Goal: Task Accomplishment & Management: Manage account settings

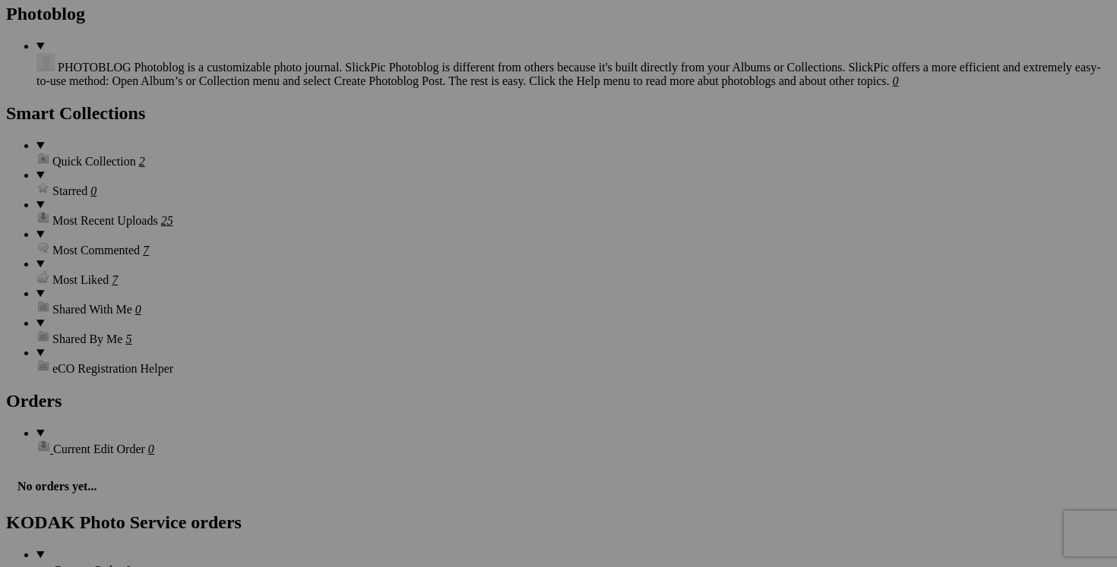
scroll to position [2038, 0]
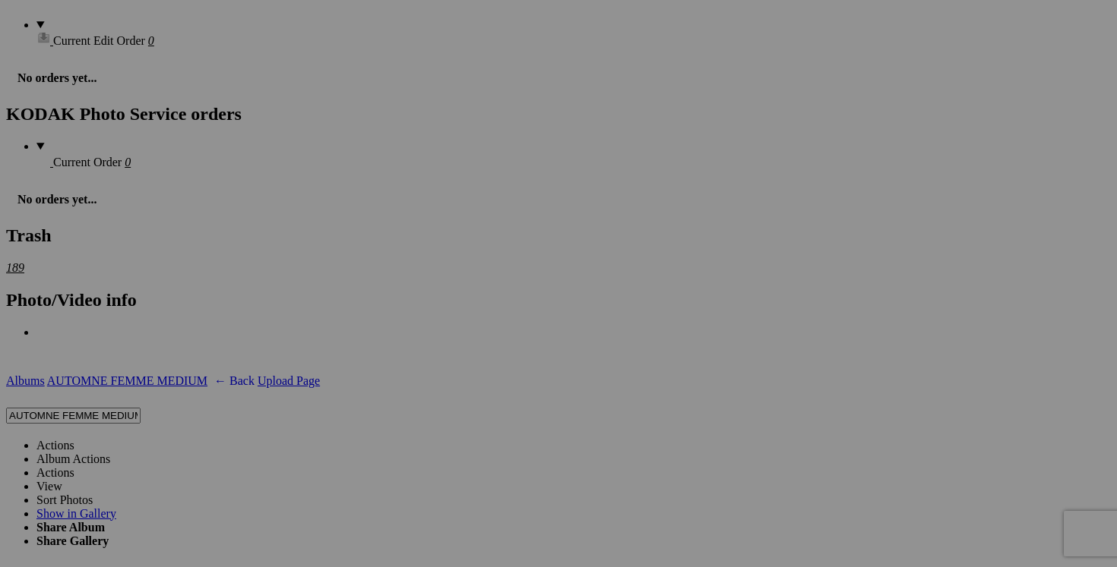
scroll to position [2431, 0]
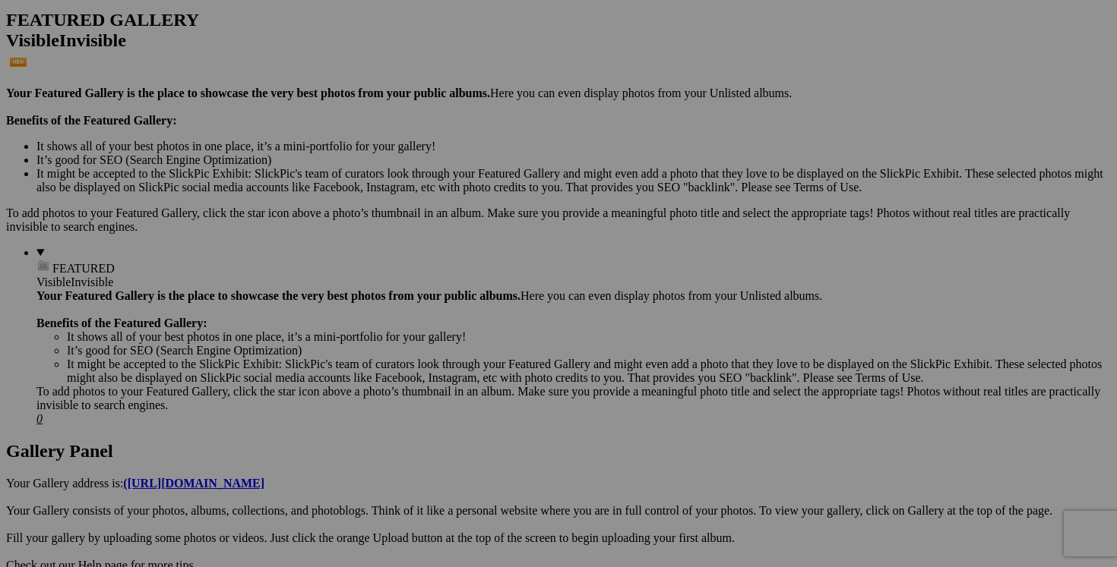
scroll to position [0, 0]
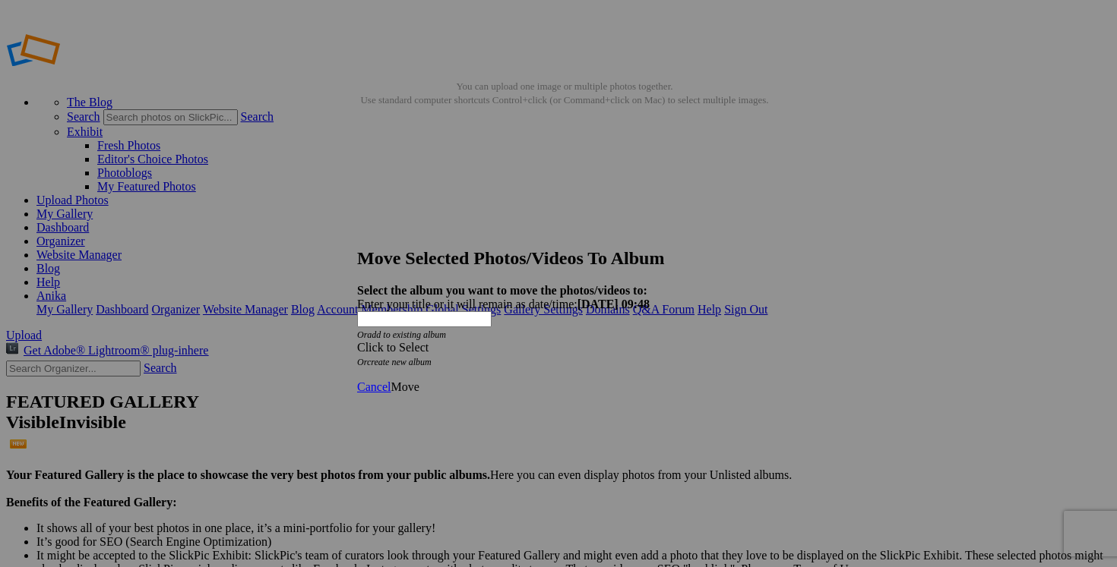
click at [357, 341] on span at bounding box center [357, 347] width 0 height 13
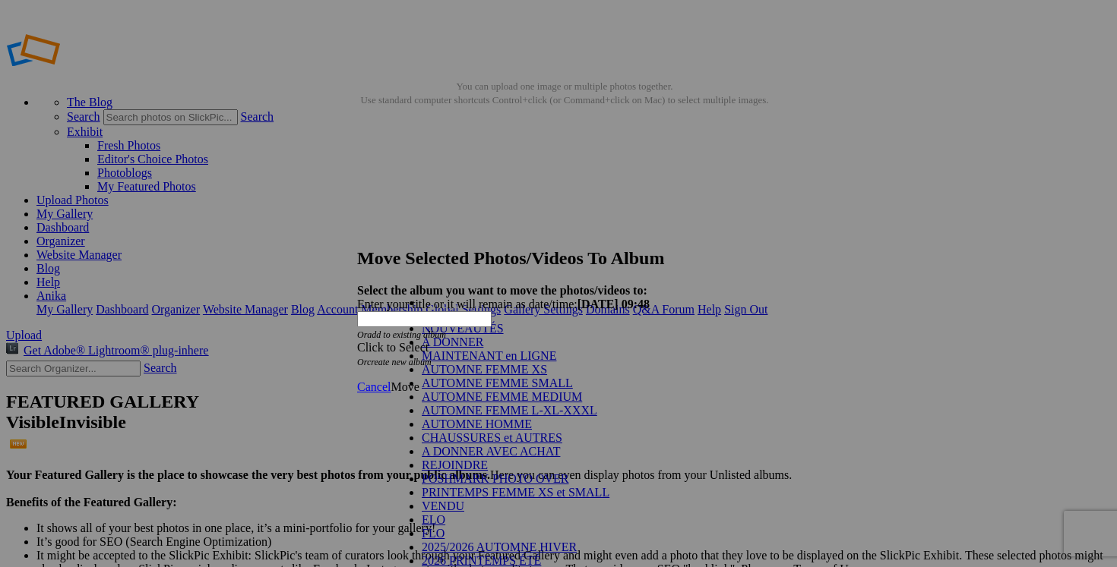
scroll to position [225, 0]
click at [464, 500] on link "VENDU" at bounding box center [443, 506] width 43 height 13
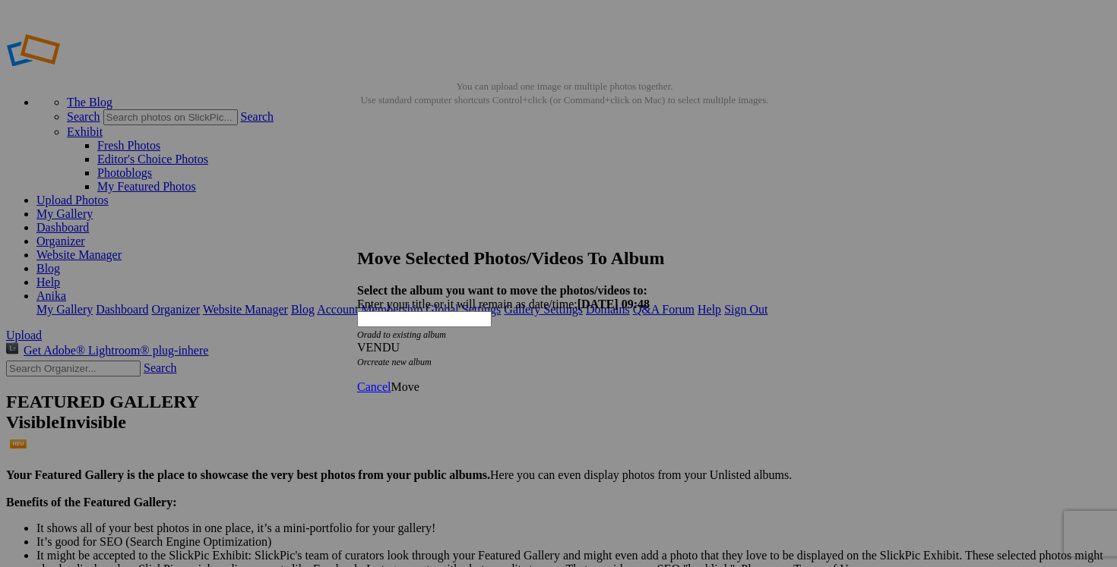
click at [419, 381] on span "Move" at bounding box center [404, 387] width 28 height 13
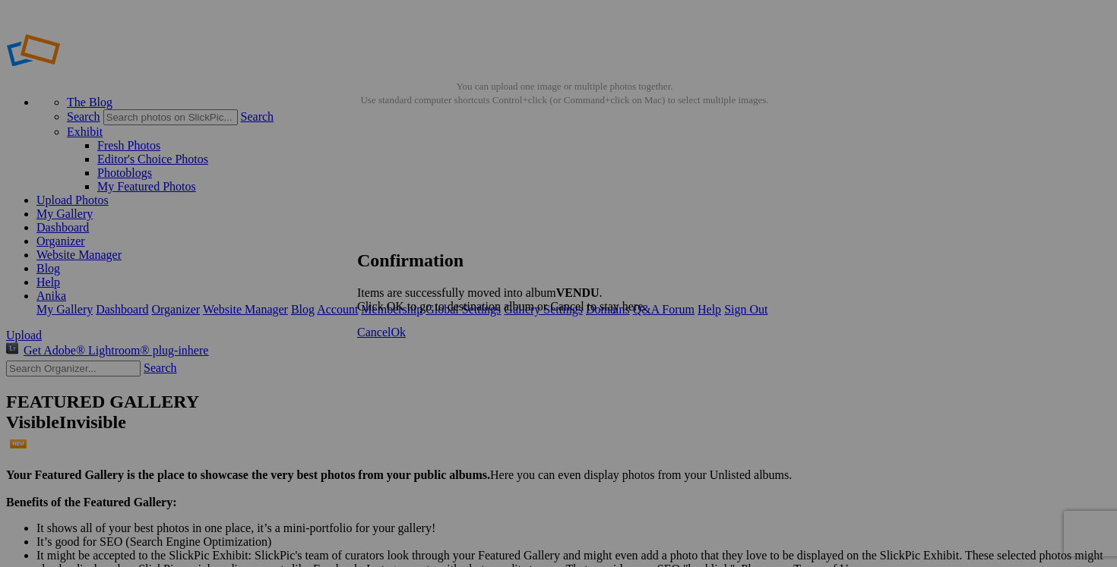
click at [390, 339] on span "Cancel" at bounding box center [373, 332] width 33 height 13
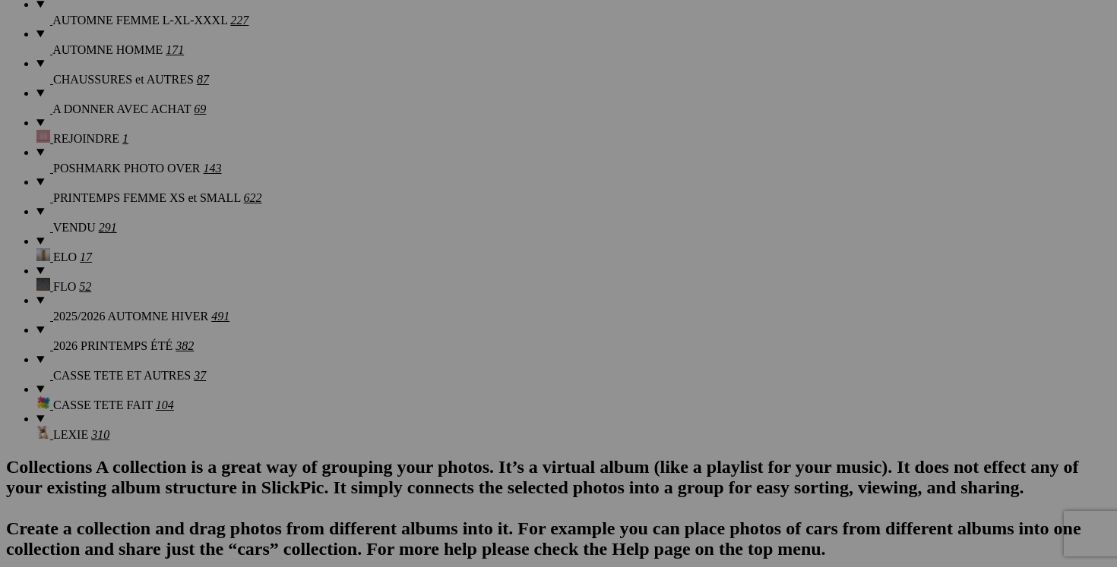
scroll to position [1532, 0]
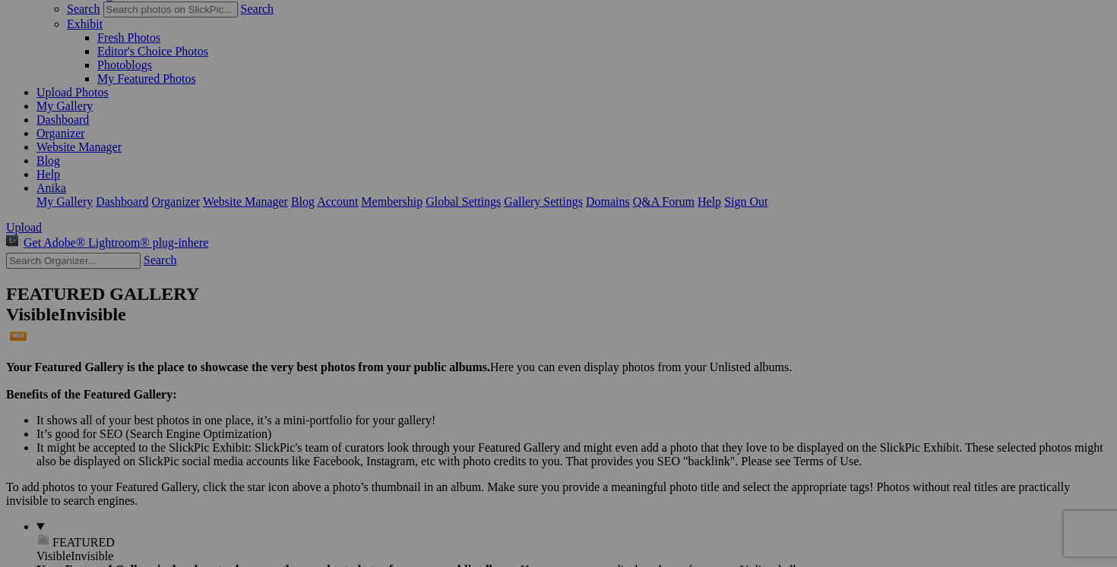
scroll to position [0, 0]
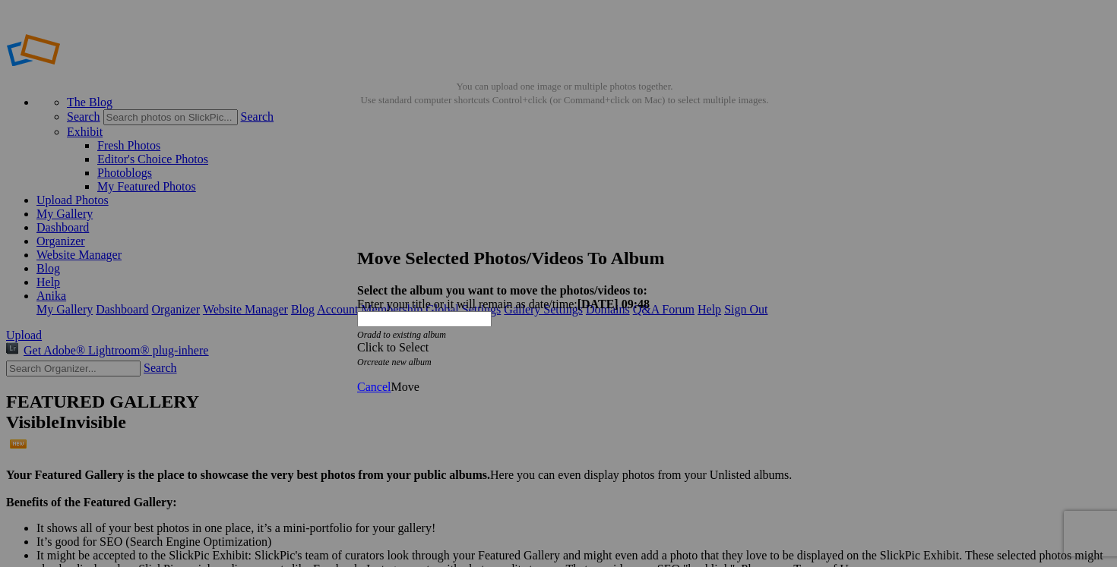
click at [357, 341] on span at bounding box center [357, 347] width 0 height 13
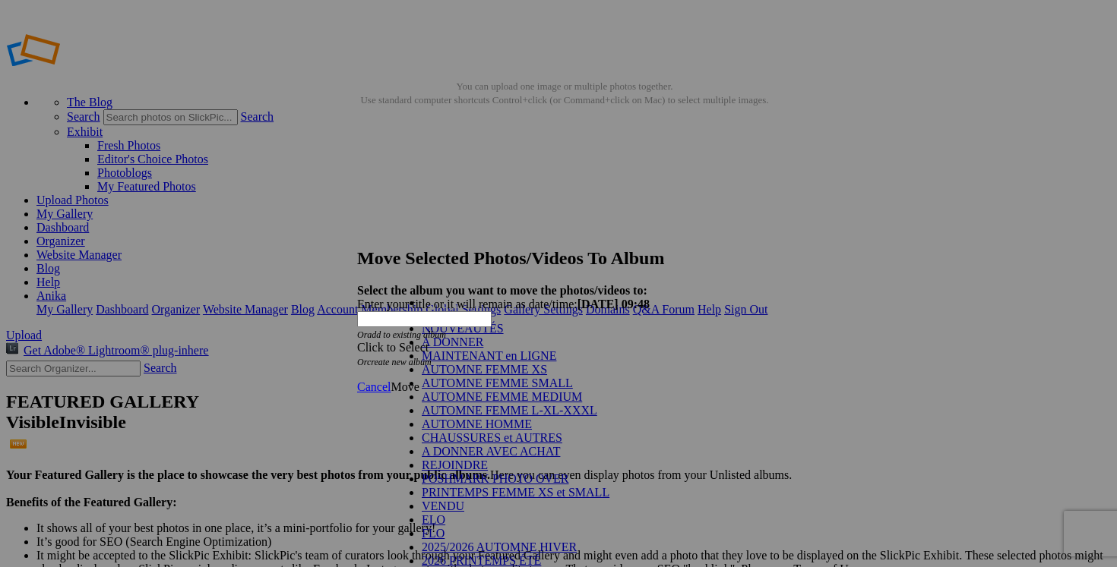
scroll to position [222, 0]
click at [464, 500] on link "VENDU" at bounding box center [443, 506] width 43 height 13
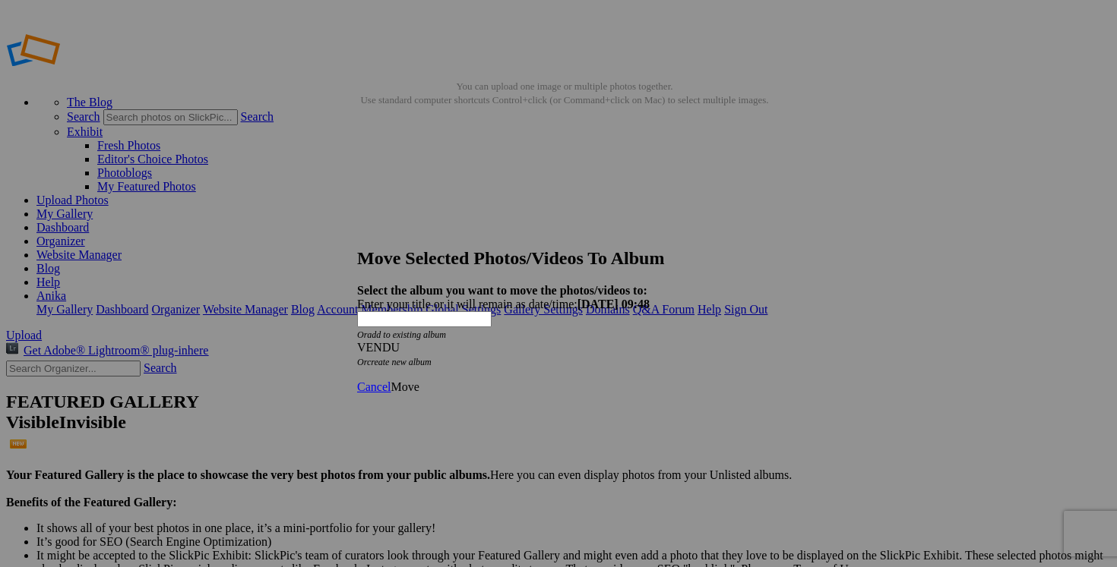
click at [419, 381] on span "Move" at bounding box center [404, 387] width 28 height 13
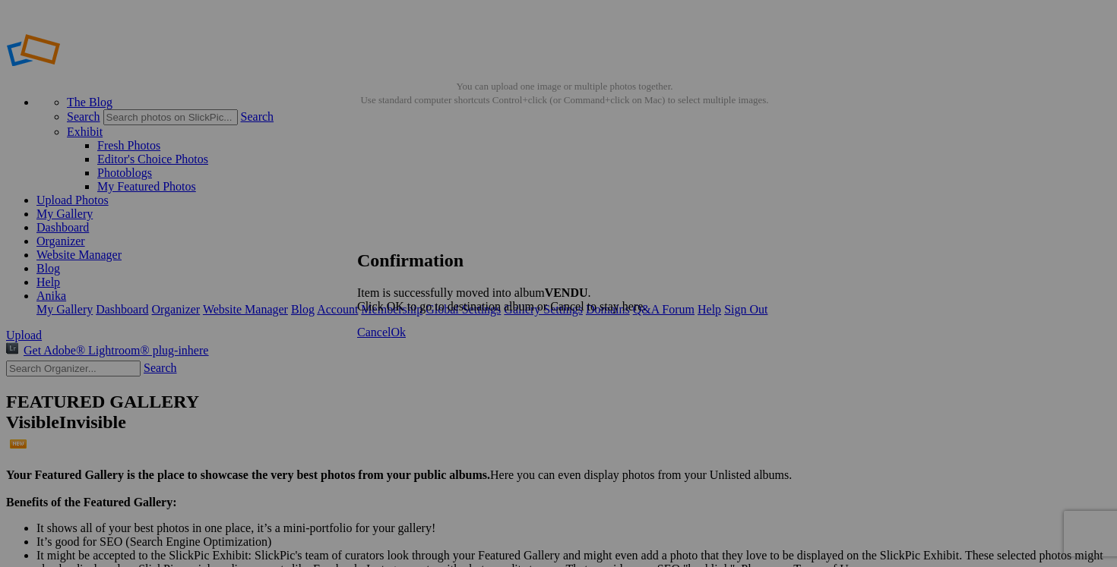
click at [390, 339] on link "Cancel" at bounding box center [373, 332] width 33 height 13
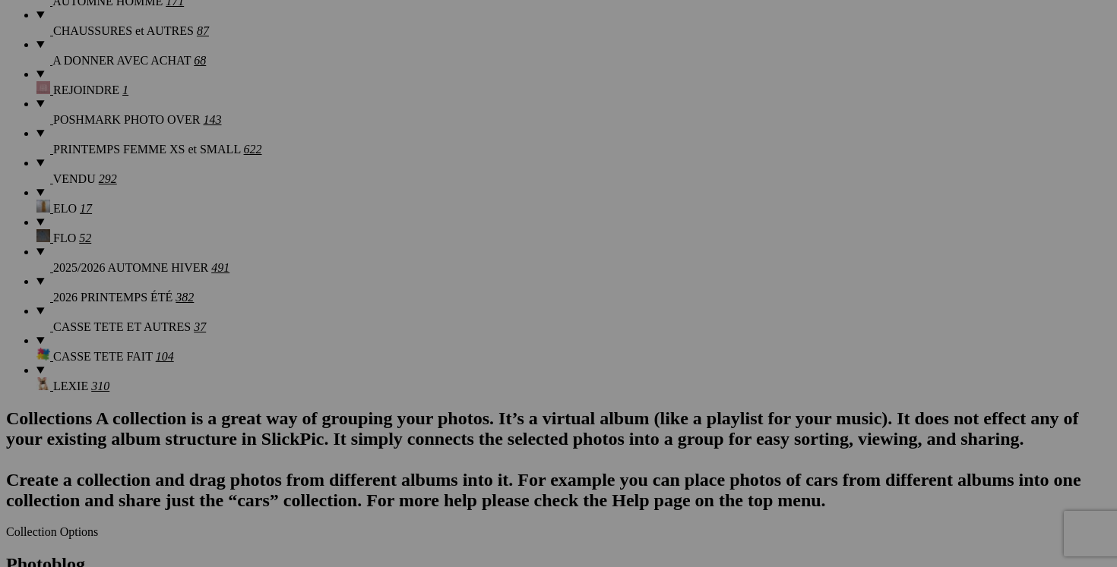
scroll to position [1541, 0]
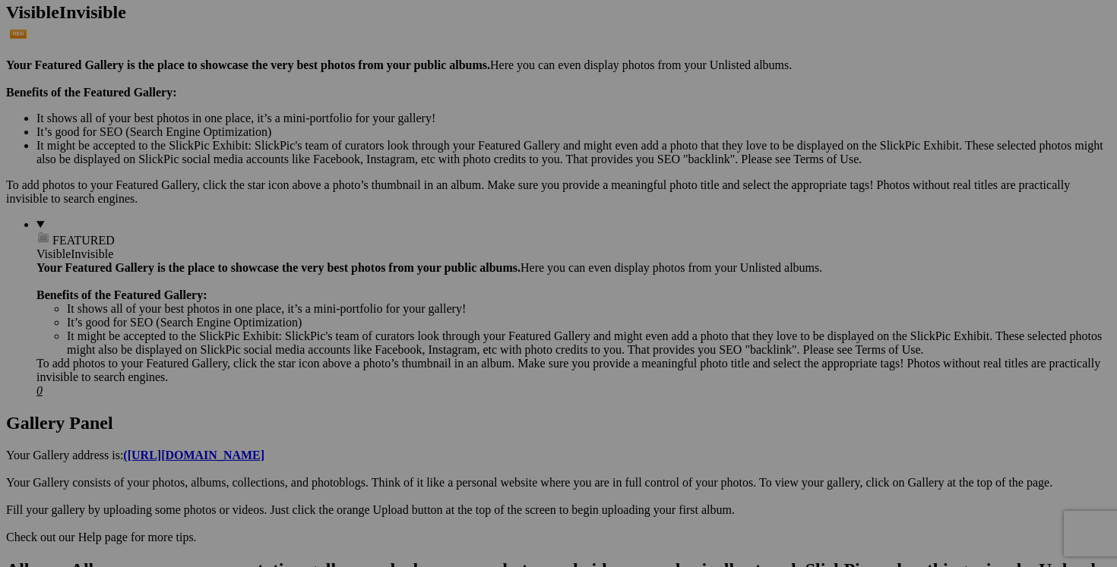
scroll to position [397, 0]
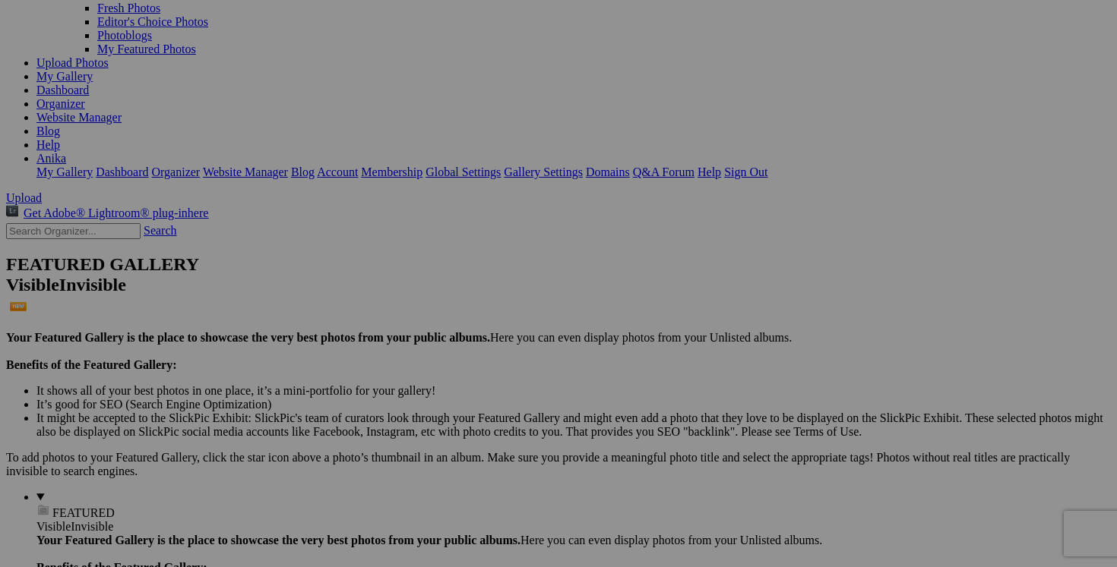
scroll to position [0, 0]
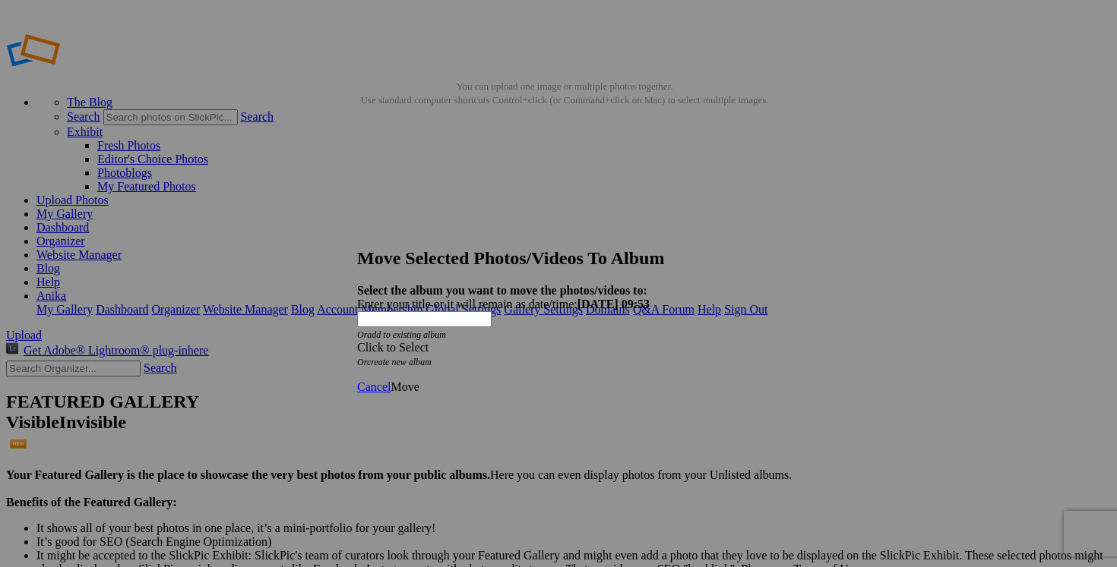
click at [645, 341] on div "Click to Select" at bounding box center [558, 348] width 403 height 14
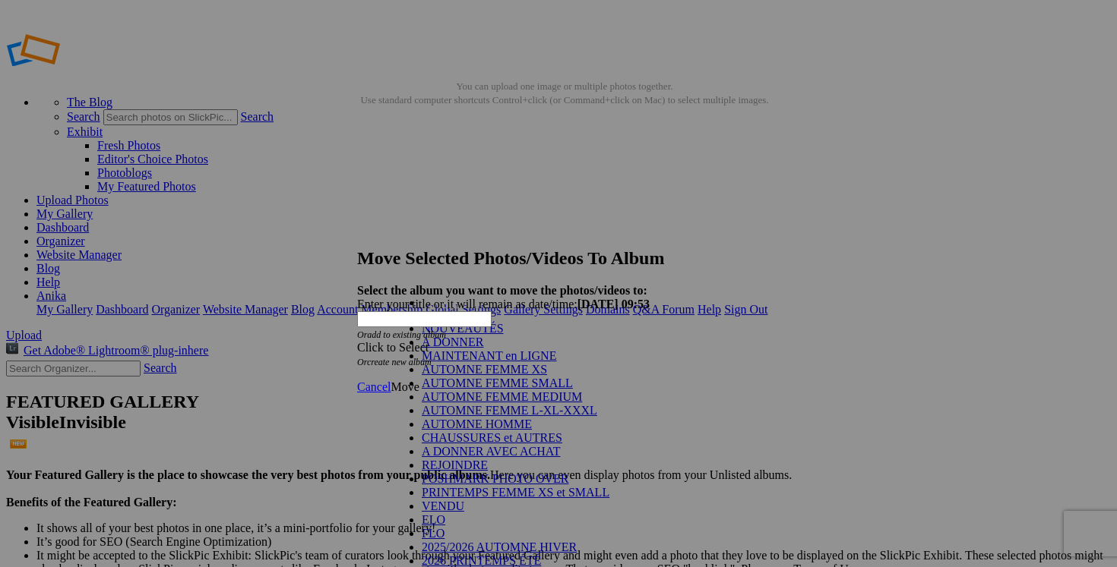
scroll to position [174, 0]
click at [457, 500] on link "VENDU" at bounding box center [443, 506] width 43 height 13
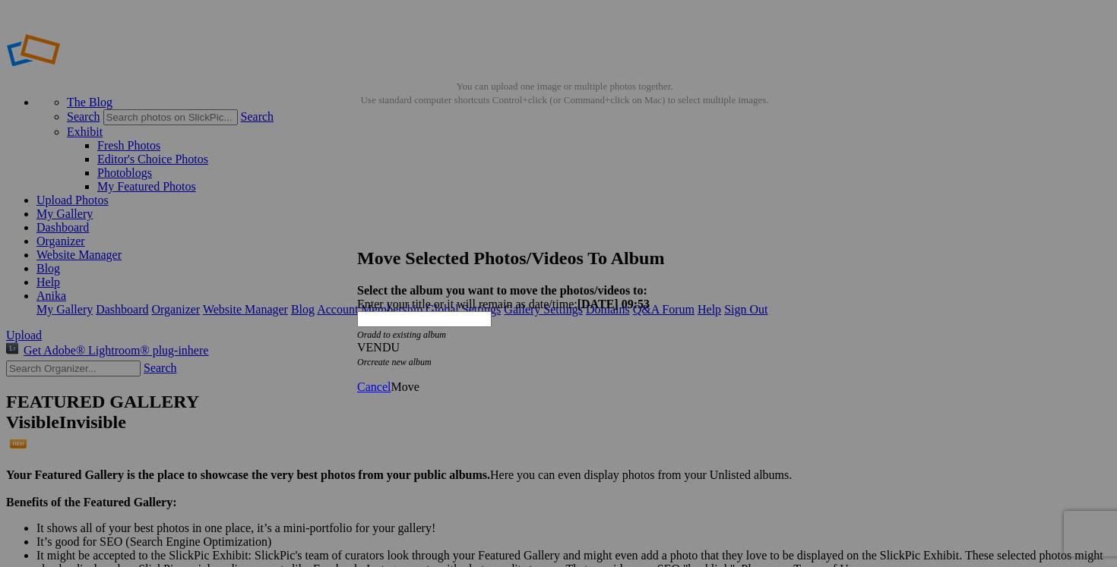
click at [419, 381] on span "Move" at bounding box center [404, 387] width 28 height 13
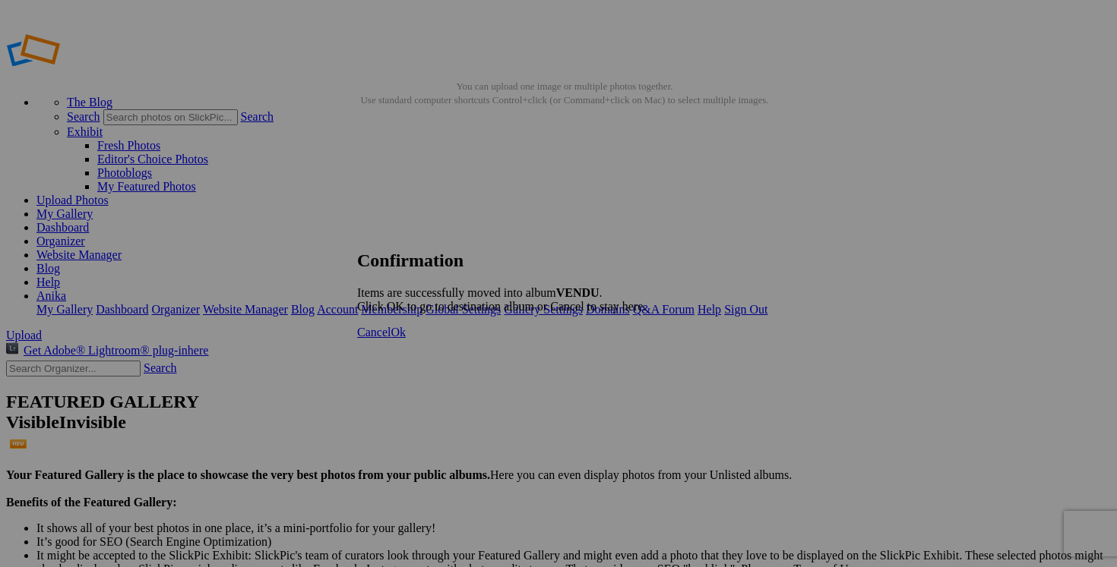
click at [390, 339] on span "Cancel" at bounding box center [373, 332] width 33 height 13
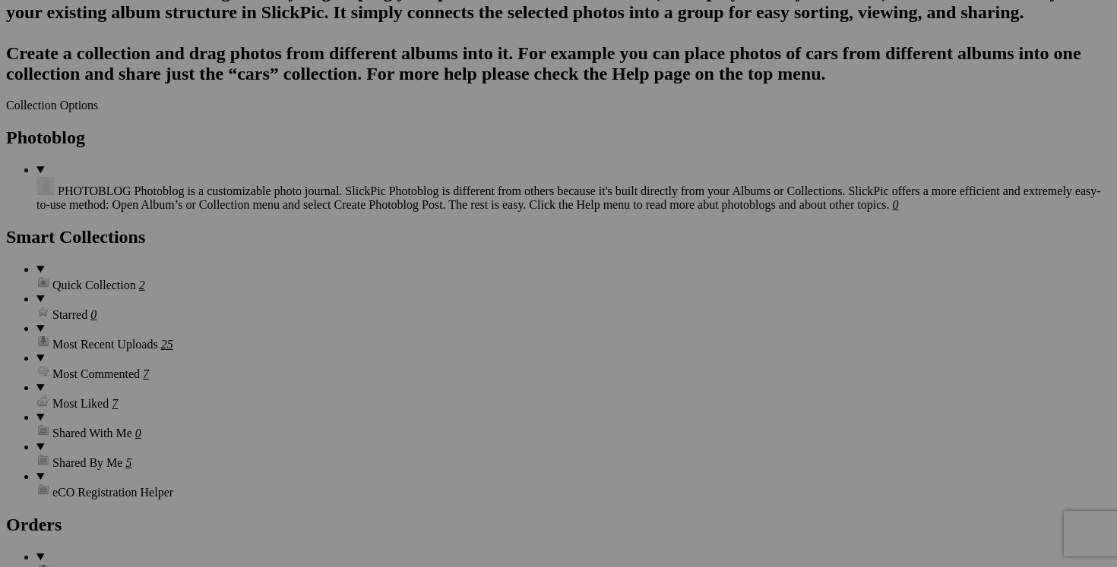
scroll to position [1937, 0]
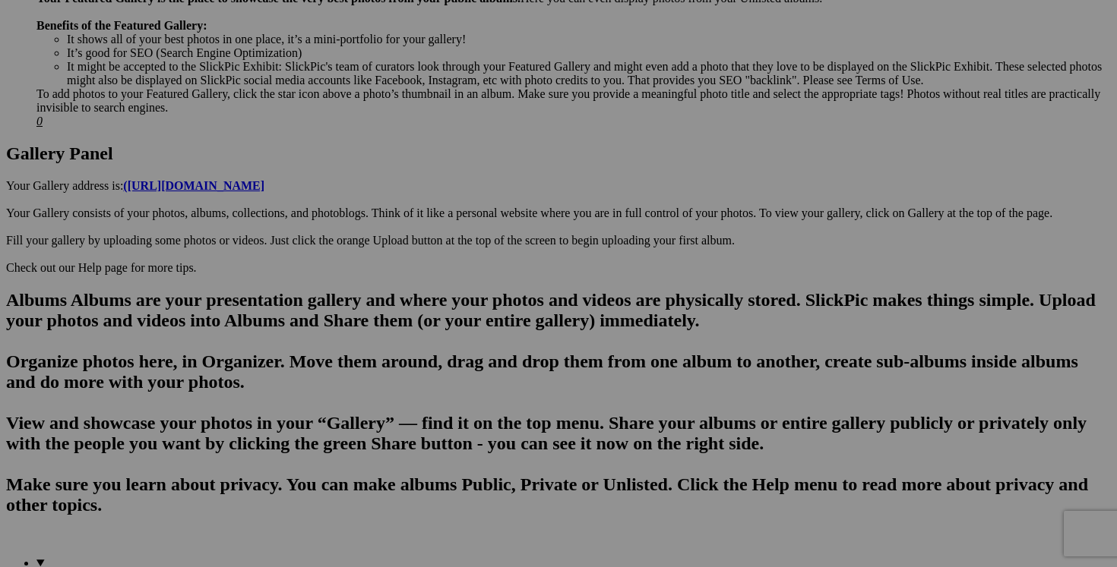
scroll to position [359, 0]
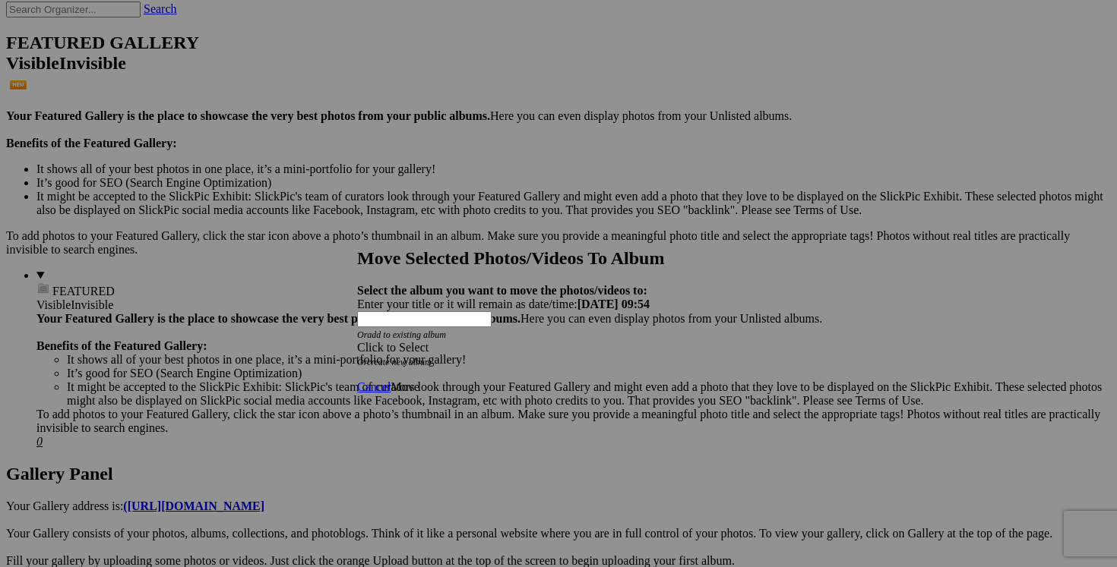
click at [357, 341] on span at bounding box center [357, 347] width 0 height 13
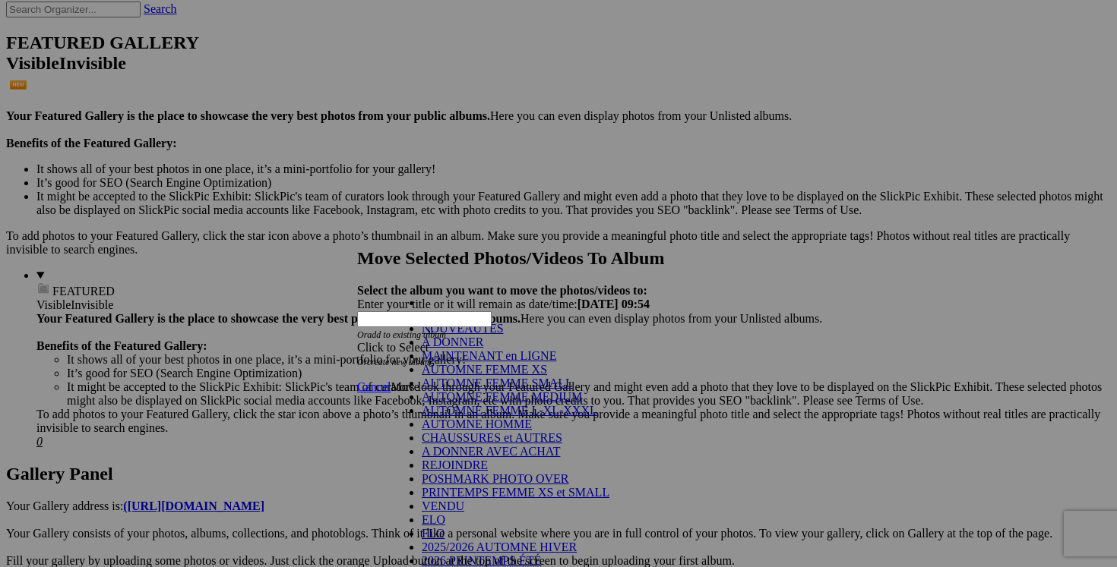
scroll to position [196, 0]
click at [464, 500] on link "VENDU" at bounding box center [443, 506] width 43 height 13
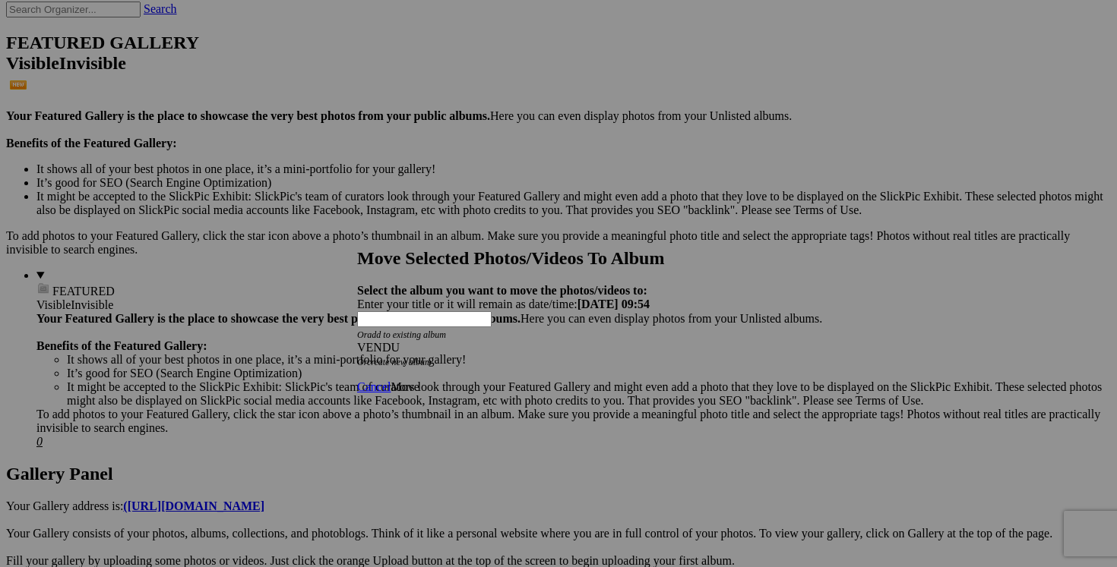
click at [419, 381] on span "Move" at bounding box center [404, 387] width 28 height 13
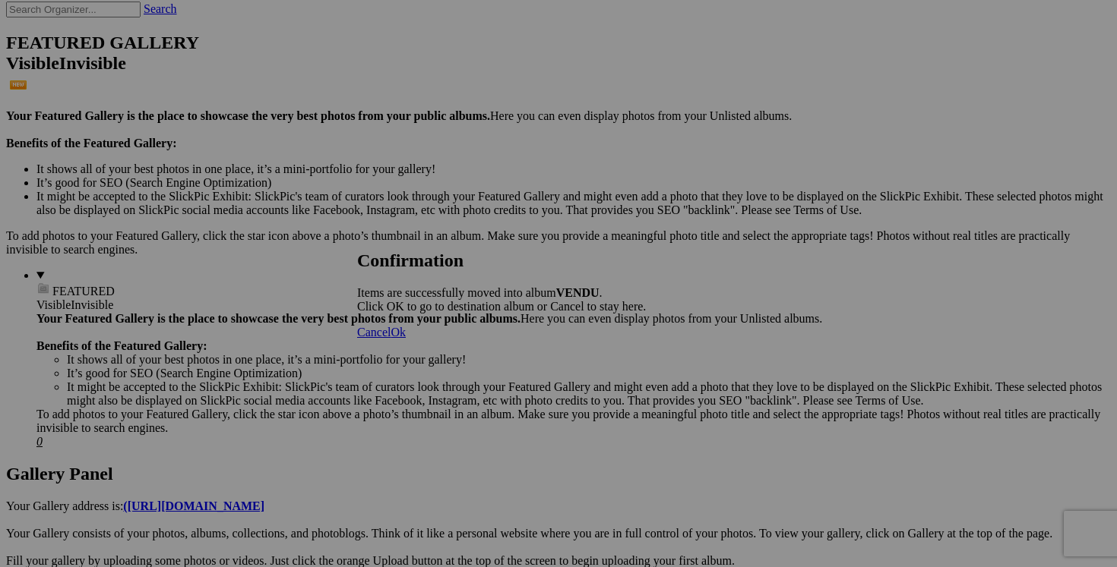
click at [390, 339] on span "Cancel" at bounding box center [373, 332] width 33 height 13
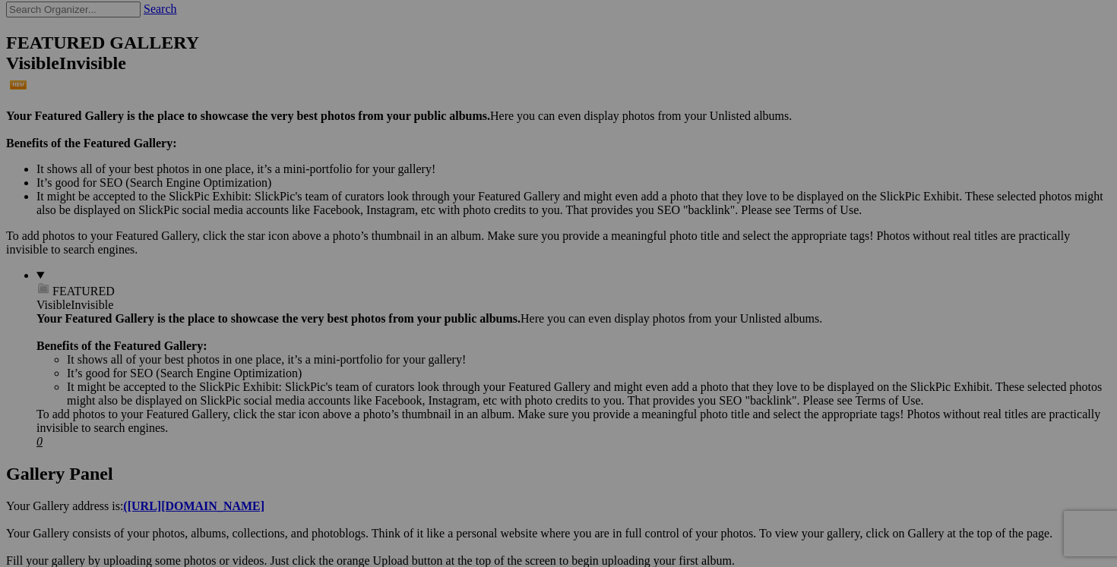
scroll to position [0, 0]
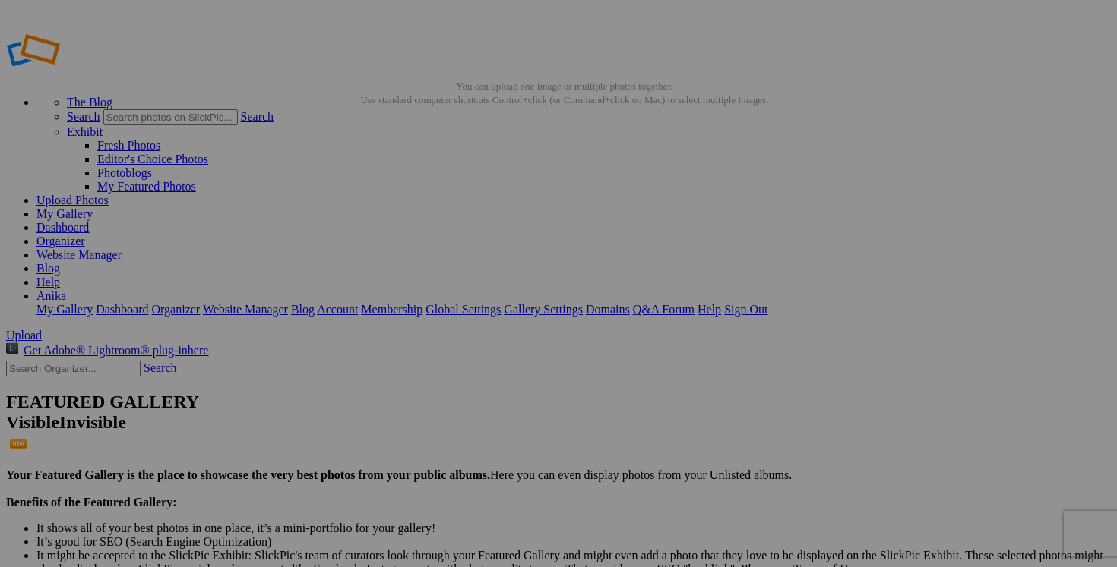
click at [89, 221] on link "Dashboard" at bounding box center [62, 227] width 52 height 13
